Goal: Information Seeking & Learning: Learn about a topic

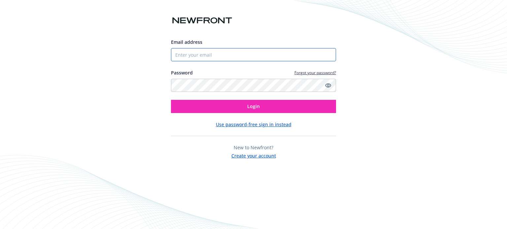
drag, startPoint x: 0, startPoint y: 0, endPoint x: 197, endPoint y: 55, distance: 204.3
click at [197, 55] on input "Email address" at bounding box center [253, 54] width 165 height 13
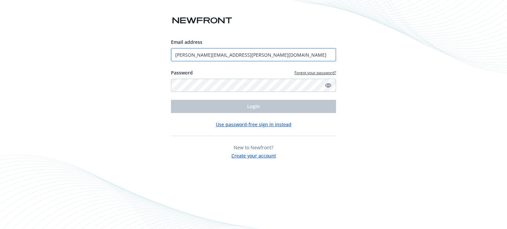
type input "[PERSON_NAME][EMAIL_ADDRESS][PERSON_NAME][DOMAIN_NAME]"
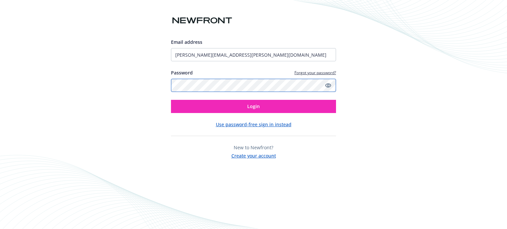
click at [171, 100] on button "Login" at bounding box center [253, 106] width 165 height 13
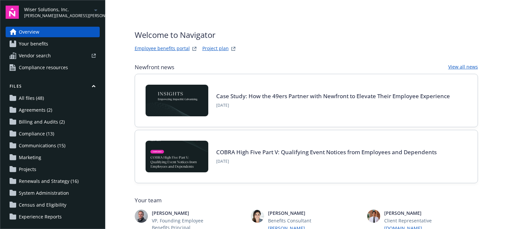
click at [60, 16] on span "[PERSON_NAME][EMAIL_ADDRESS][PERSON_NAME][DOMAIN_NAME]" at bounding box center [58, 16] width 68 height 6
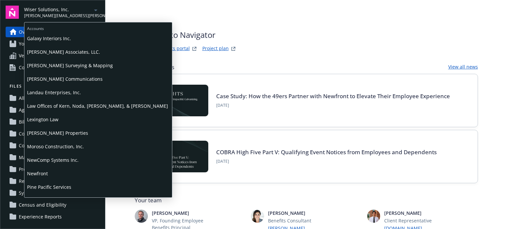
scroll to position [297, 0]
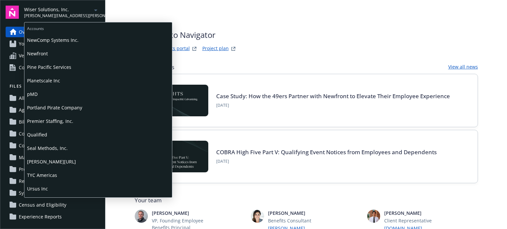
click at [39, 161] on span "[PERSON_NAME][URL]" at bounding box center [98, 162] width 142 height 14
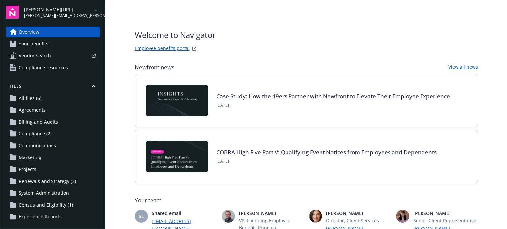
click at [45, 45] on span "Your benefits" at bounding box center [33, 44] width 29 height 11
